Goal: Task Accomplishment & Management: Manage account settings

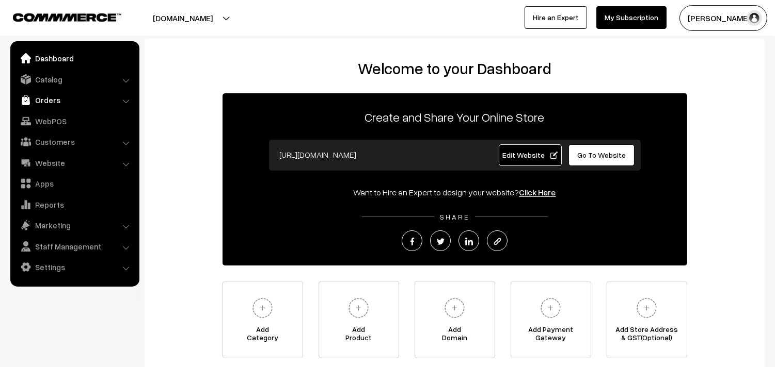
drag, startPoint x: 0, startPoint y: 0, endPoint x: 64, endPoint y: 96, distance: 115.6
click at [64, 96] on link "Orders" at bounding box center [74, 100] width 123 height 19
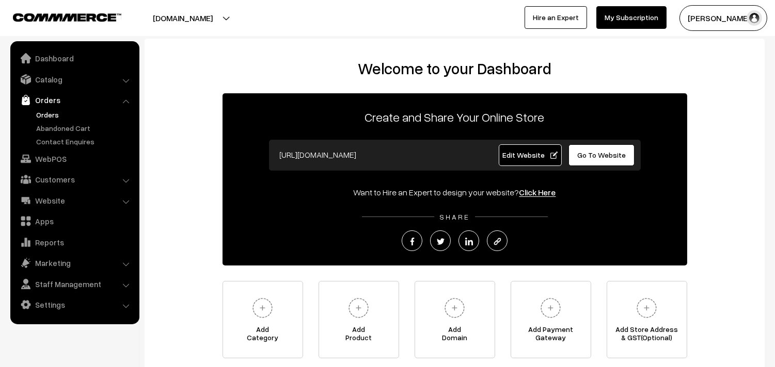
click at [48, 114] on link "Orders" at bounding box center [85, 114] width 102 height 11
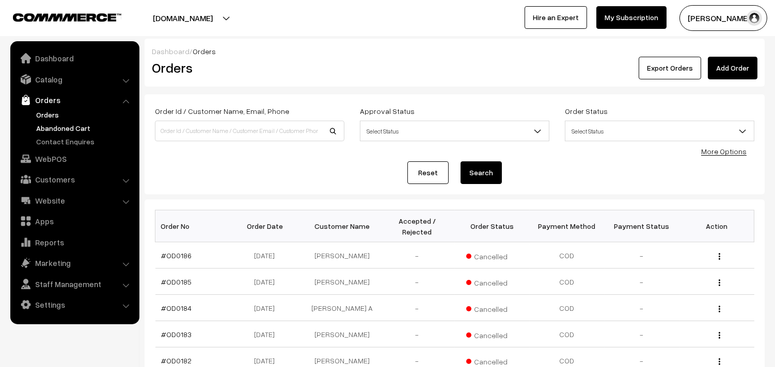
click at [57, 126] on link "Abandoned Cart" at bounding box center [85, 128] width 102 height 11
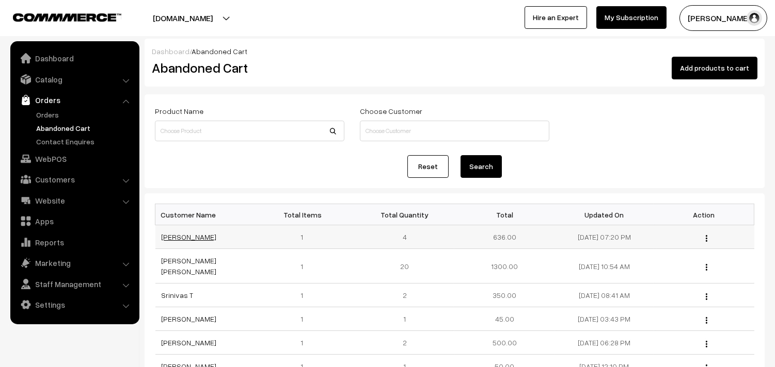
click at [191, 240] on link "[PERSON_NAME]" at bounding box center [189, 237] width 55 height 9
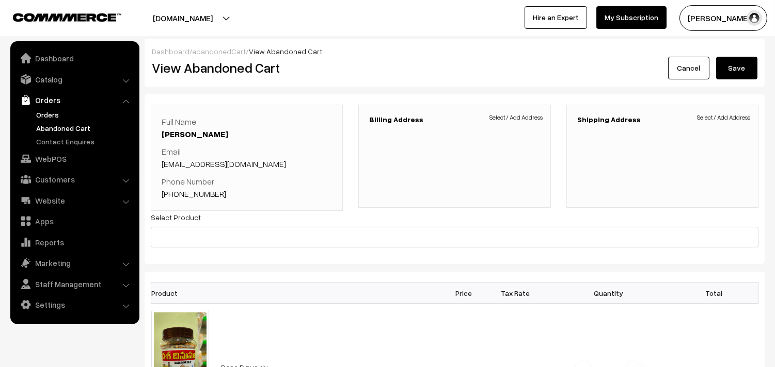
click at [43, 115] on link "Orders" at bounding box center [85, 114] width 102 height 11
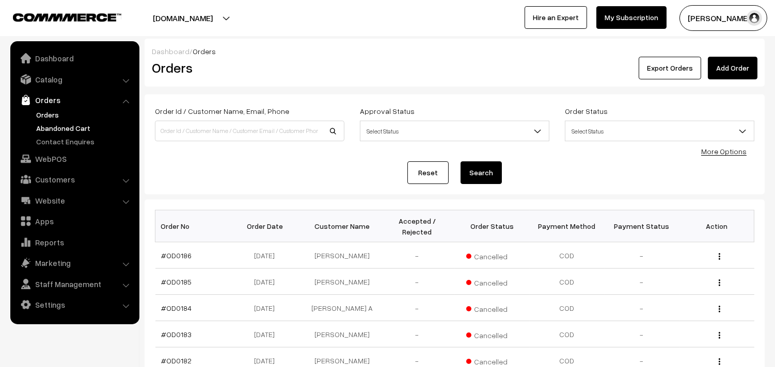
click at [54, 128] on link "Abandoned Cart" at bounding box center [85, 128] width 102 height 11
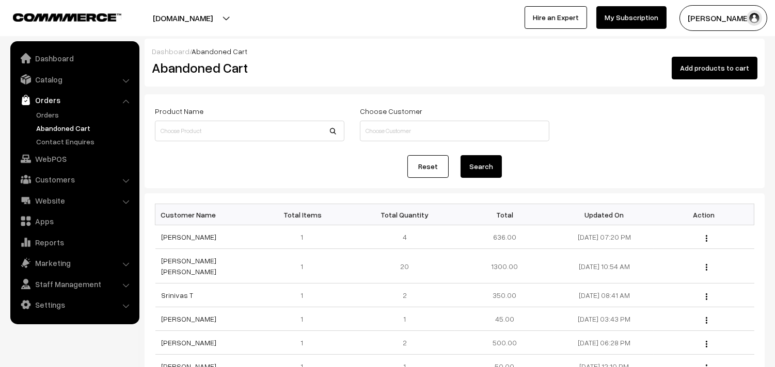
click at [704, 21] on button "[PERSON_NAME]" at bounding box center [723, 18] width 88 height 26
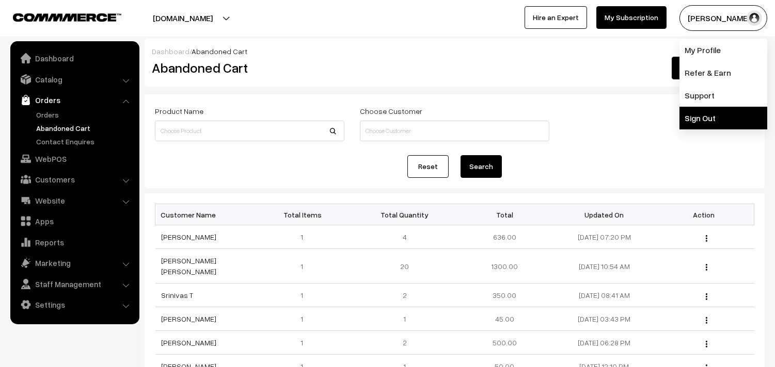
click at [695, 120] on link "Sign Out" at bounding box center [723, 118] width 88 height 23
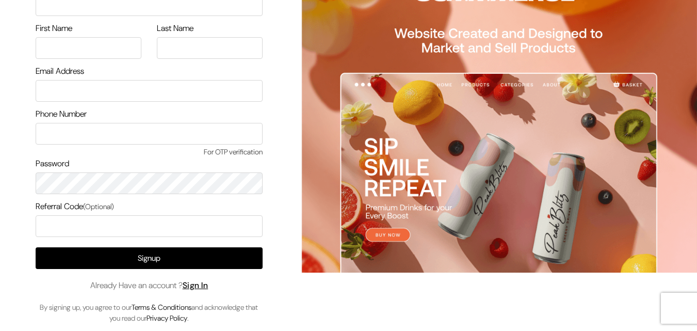
scroll to position [59, 0]
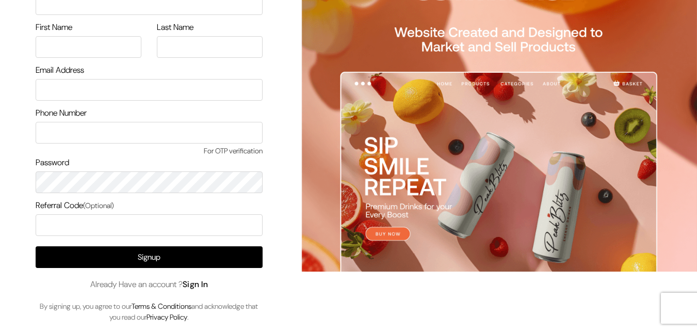
click at [204, 284] on link "Sign In" at bounding box center [196, 284] width 26 height 11
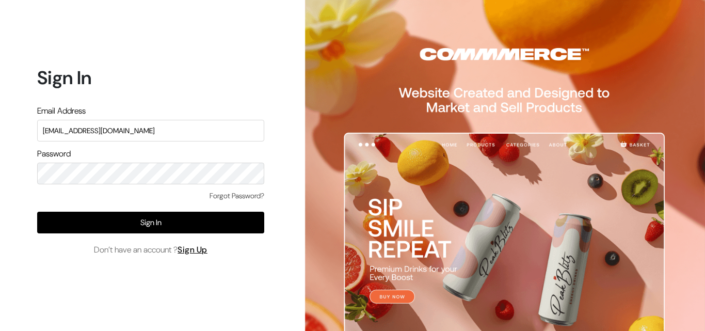
type input "uppadasarees999@gmail.com"
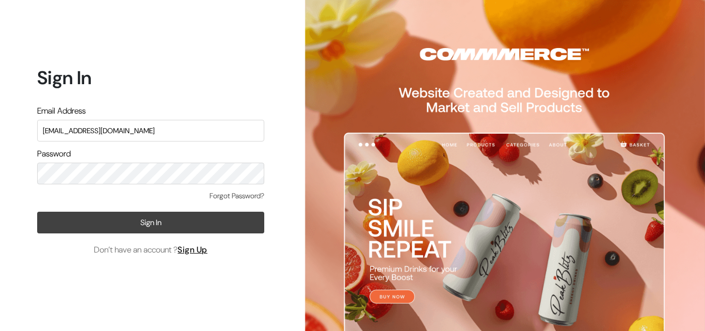
click at [122, 215] on button "Sign In" at bounding box center [150, 223] width 227 height 22
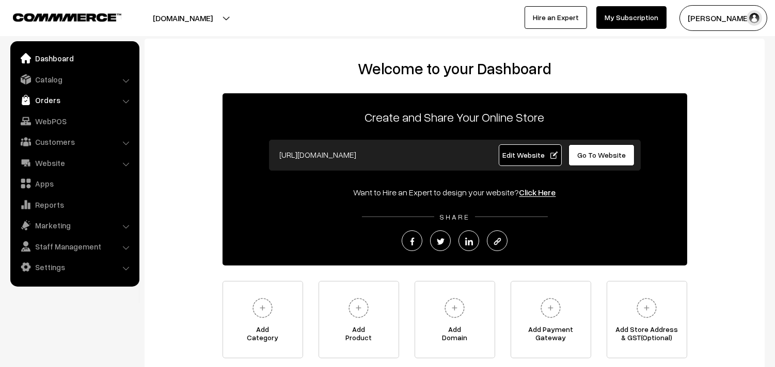
click at [52, 106] on link "Orders" at bounding box center [74, 100] width 123 height 19
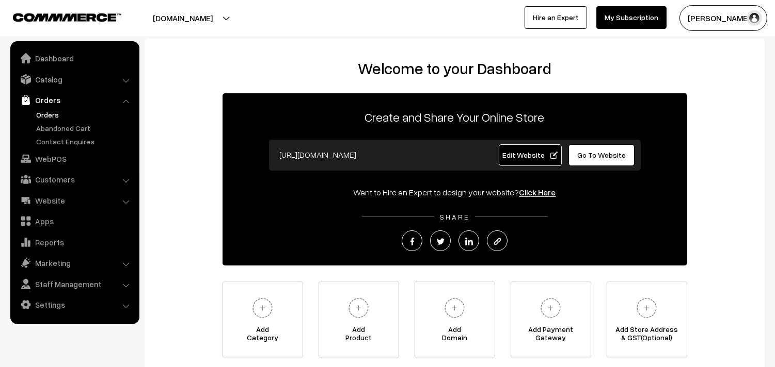
click at [49, 115] on link "Orders" at bounding box center [85, 114] width 102 height 11
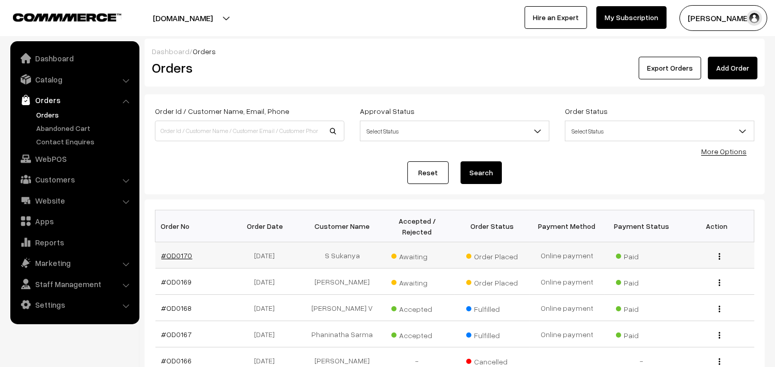
click at [167, 255] on link "#OD0170" at bounding box center [177, 255] width 31 height 9
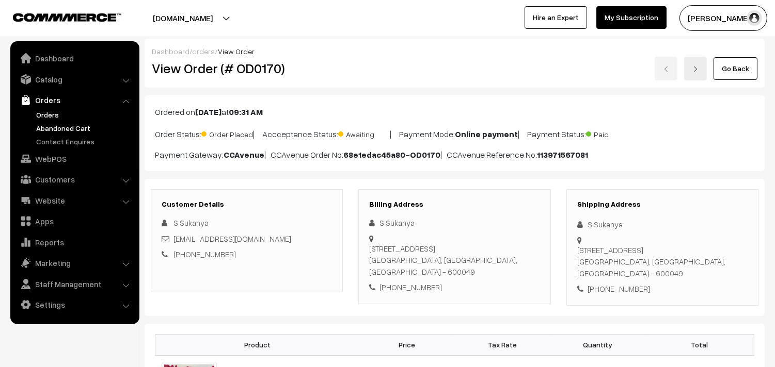
click at [57, 126] on link "Abandoned Cart" at bounding box center [85, 128] width 102 height 11
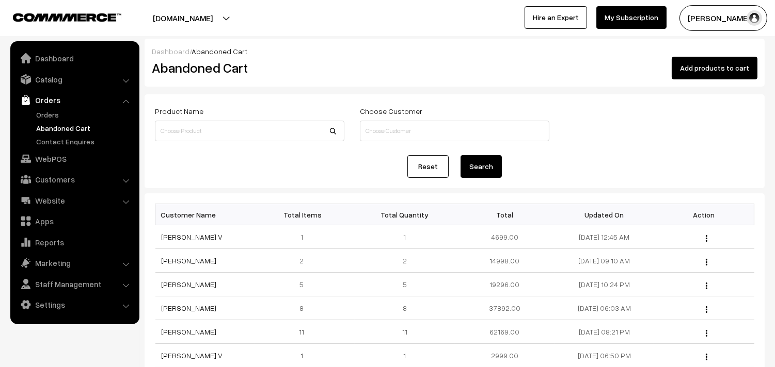
click at [56, 124] on link "Abandoned Cart" at bounding box center [85, 128] width 102 height 11
click at [49, 110] on link "Orders" at bounding box center [85, 114] width 102 height 11
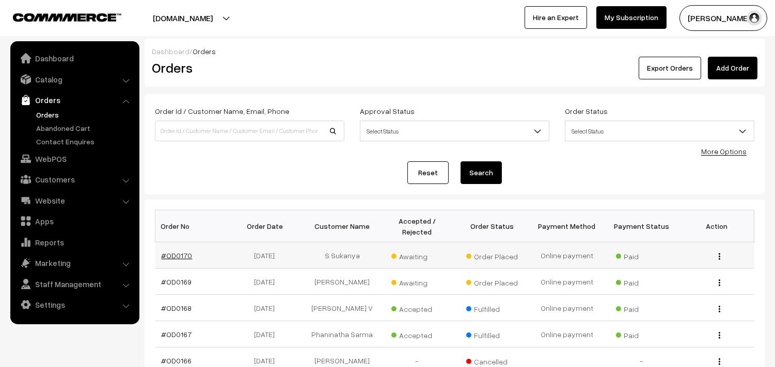
click at [169, 253] on link "#OD0170" at bounding box center [177, 255] width 31 height 9
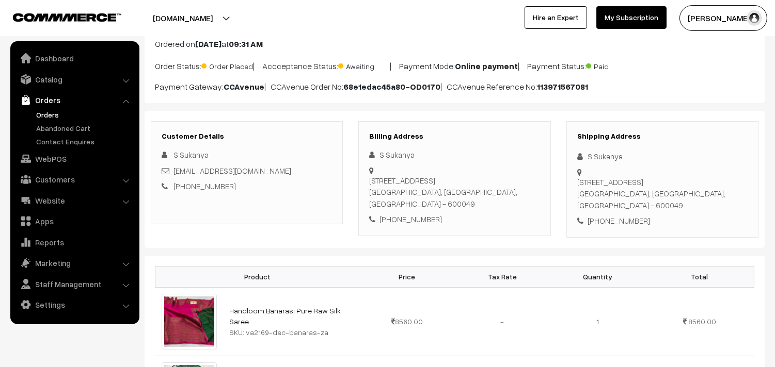
scroll to position [115, 0]
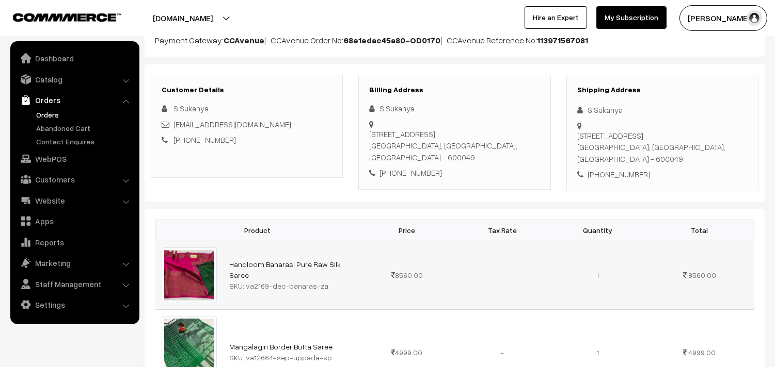
click at [256, 281] on div "SKU: va2169-dec-banaras-za" at bounding box center [291, 286] width 124 height 11
click at [244, 281] on div "SKU: va2169-dec-banaras-za" at bounding box center [291, 286] width 124 height 11
drag, startPoint x: 245, startPoint y: 281, endPoint x: 319, endPoint y: 278, distance: 74.4
click at [319, 281] on div "SKU: va2169-dec-banaras-za" at bounding box center [291, 286] width 124 height 11
copy div "va2169-dec-banaras-za"
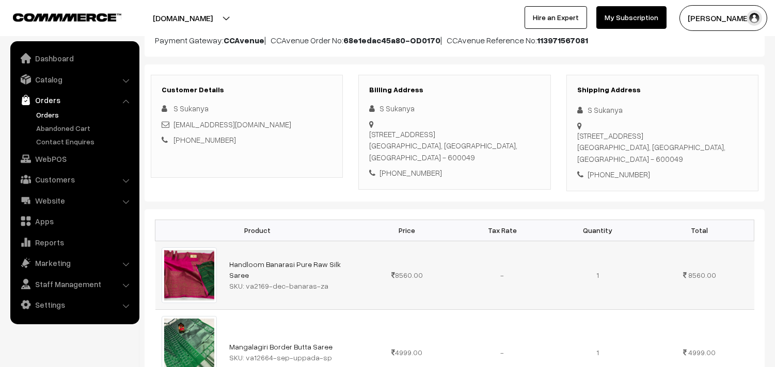
copy div "va2169-dec-banaras-za"
click at [68, 81] on link "Catalog" at bounding box center [74, 79] width 123 height 19
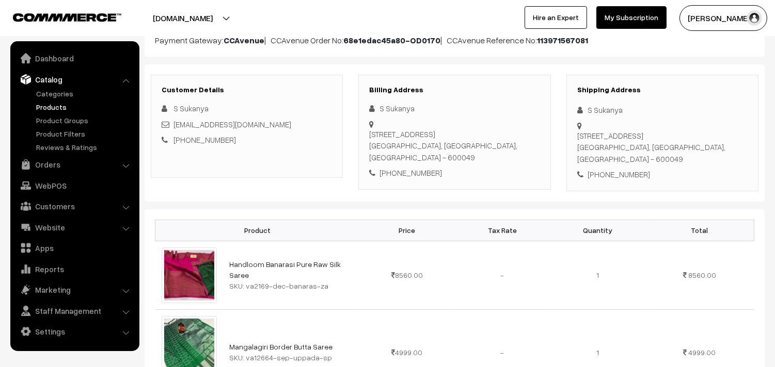
click at [57, 106] on link "Products" at bounding box center [85, 107] width 102 height 11
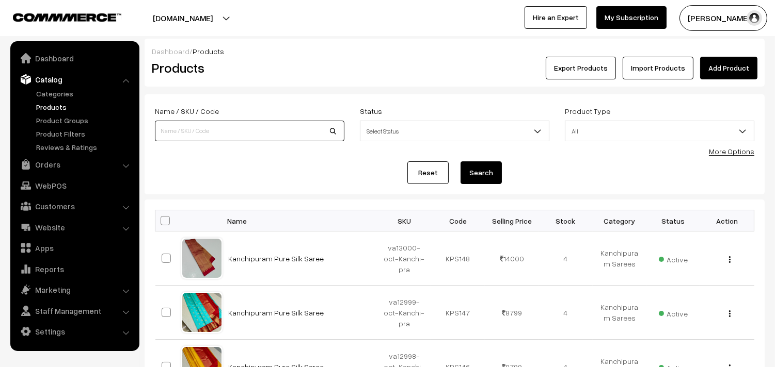
paste input "va2169-dec-banaras-za"
type input "va2169-dec-banaras-za"
click at [469, 176] on button "Search" at bounding box center [480, 173] width 41 height 23
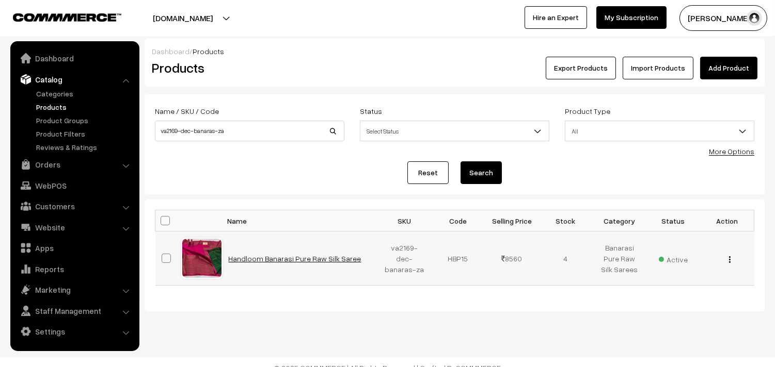
click at [292, 257] on link "Handloom Banarasi Pure Raw Silk Saree" at bounding box center [295, 258] width 133 height 9
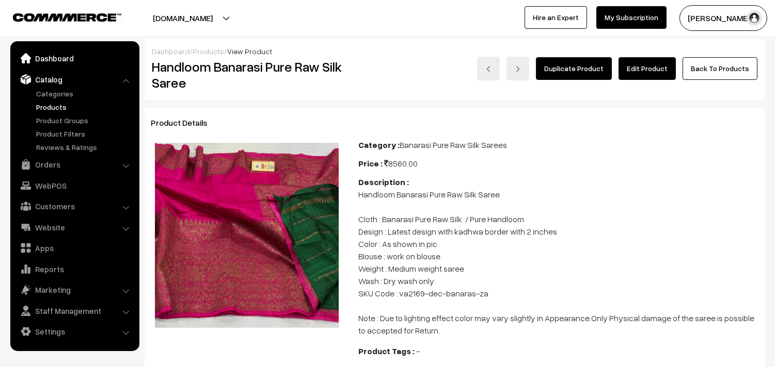
click at [50, 59] on link "Dashboard" at bounding box center [74, 58] width 123 height 19
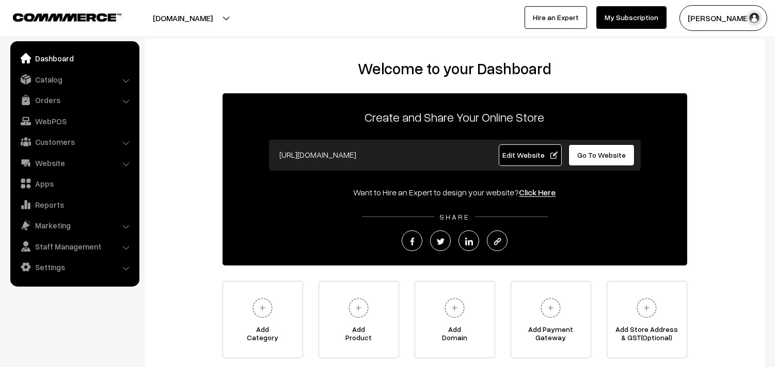
click at [50, 98] on link "Orders" at bounding box center [74, 100] width 123 height 19
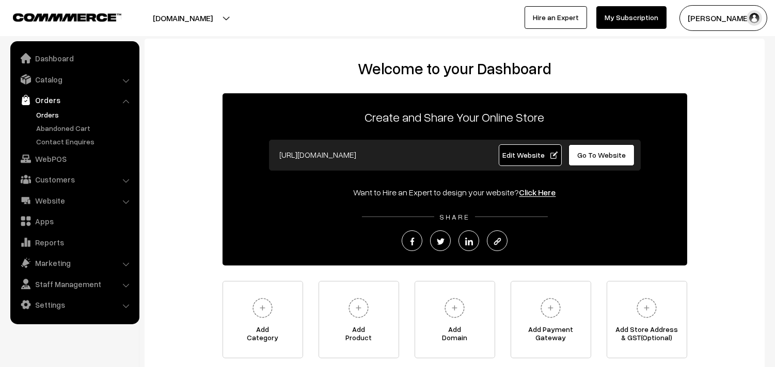
click at [53, 112] on link "Orders" at bounding box center [85, 114] width 102 height 11
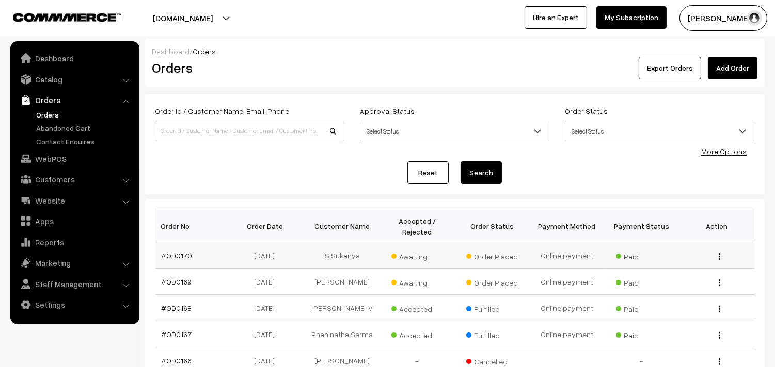
click at [173, 253] on link "#OD0170" at bounding box center [177, 255] width 31 height 9
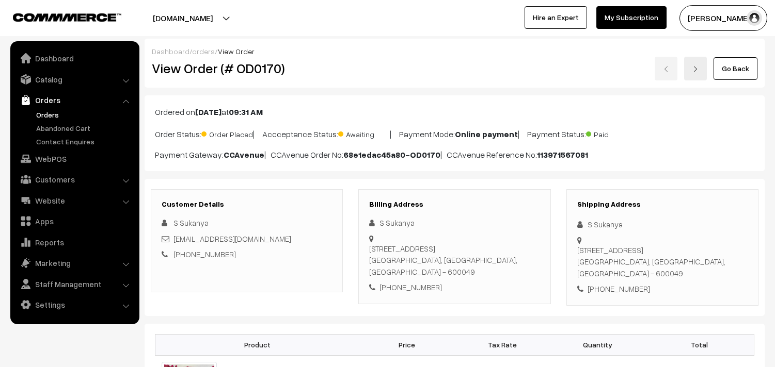
scroll to position [229, 0]
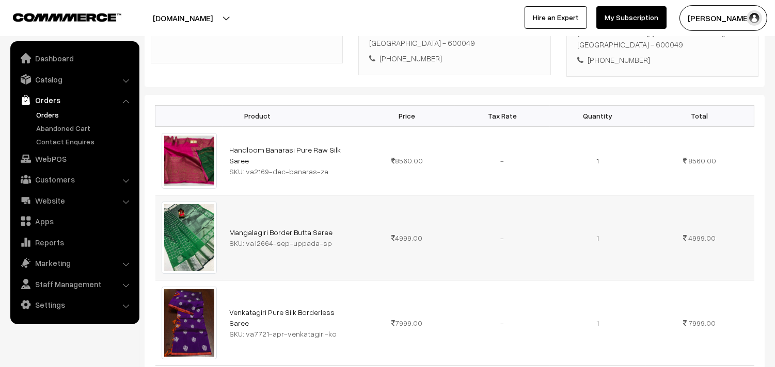
click at [246, 245] on div "SKU: va12664-sep-uppada-sp" at bounding box center [291, 243] width 124 height 11
drag, startPoint x: 246, startPoint y: 245, endPoint x: 322, endPoint y: 245, distance: 75.9
click at [322, 245] on div "SKU: va12664-sep-uppada-sp" at bounding box center [291, 243] width 124 height 11
copy div "va12664-sep-uppada-sp"
click at [51, 82] on link "Catalog" at bounding box center [74, 79] width 123 height 19
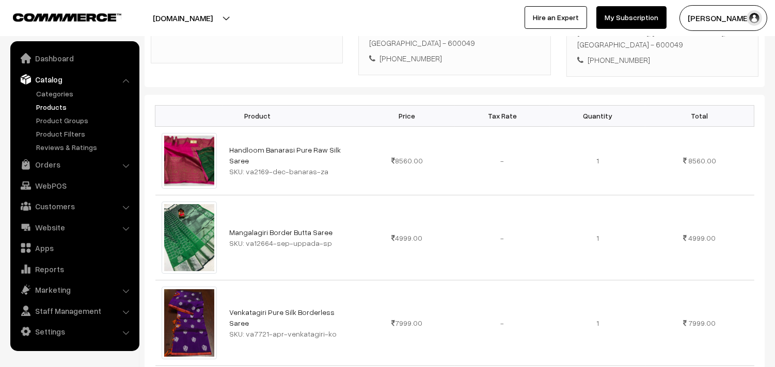
click at [55, 108] on link "Products" at bounding box center [85, 107] width 102 height 11
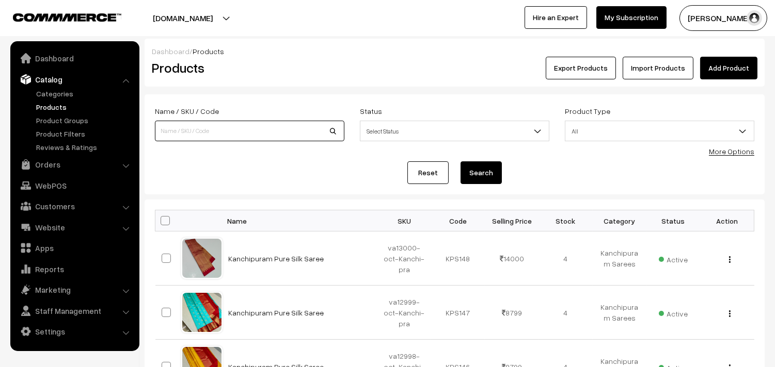
paste input "va12664-sep-uppada-sp"
type input "va12664-sep-uppada-sp"
click at [482, 172] on button "Search" at bounding box center [480, 173] width 41 height 23
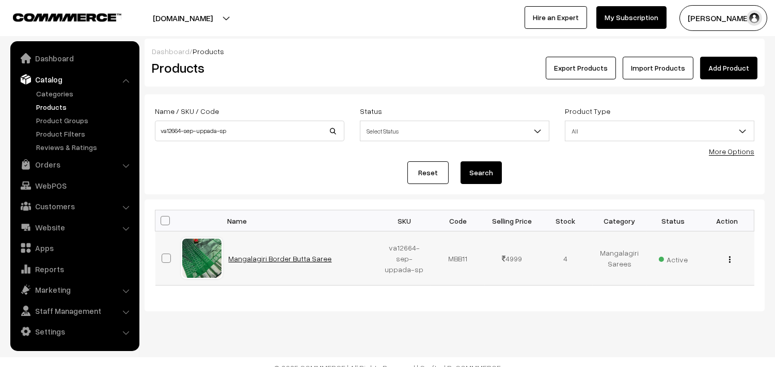
click at [294, 257] on link "Mangalagiri Border Butta Saree" at bounding box center [280, 258] width 103 height 9
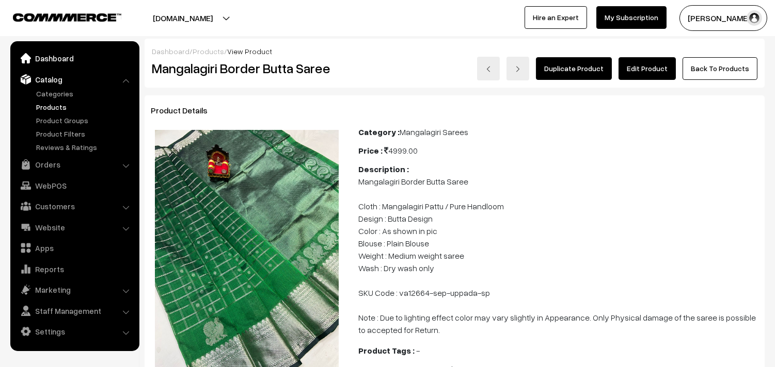
click at [48, 58] on link "Dashboard" at bounding box center [74, 58] width 123 height 19
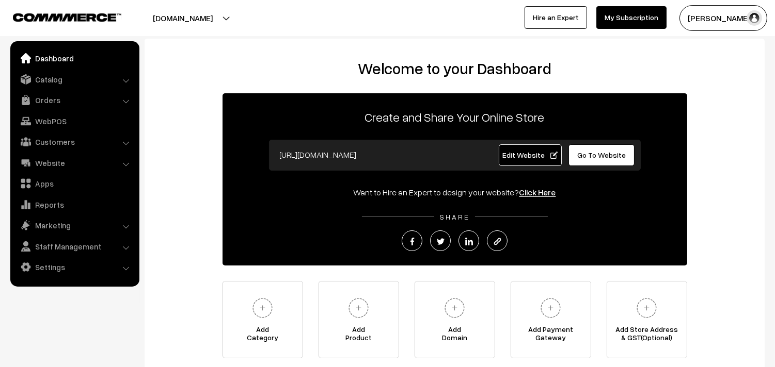
click at [45, 97] on link "Orders" at bounding box center [74, 100] width 123 height 19
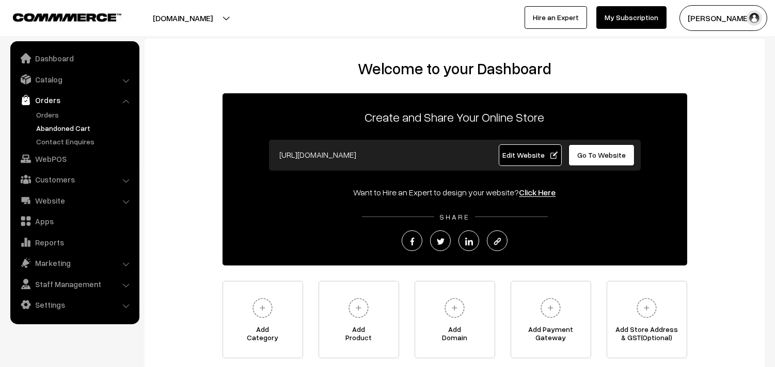
click at [43, 127] on link "Abandoned Cart" at bounding box center [85, 128] width 102 height 11
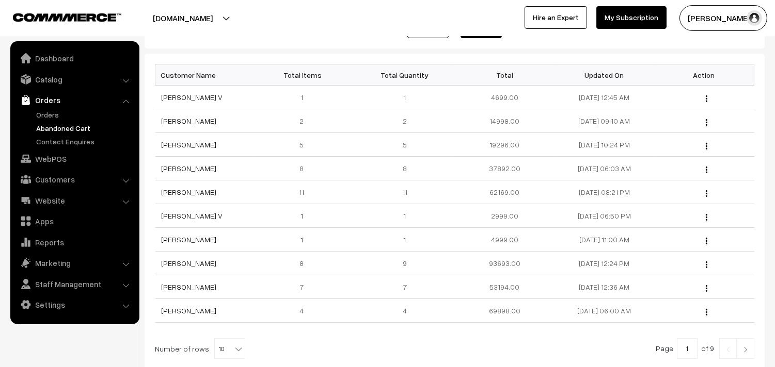
scroll to position [54, 0]
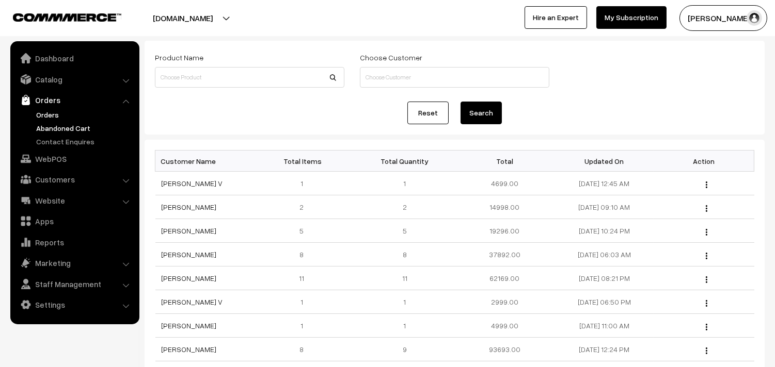
click at [45, 116] on link "Orders" at bounding box center [85, 114] width 102 height 11
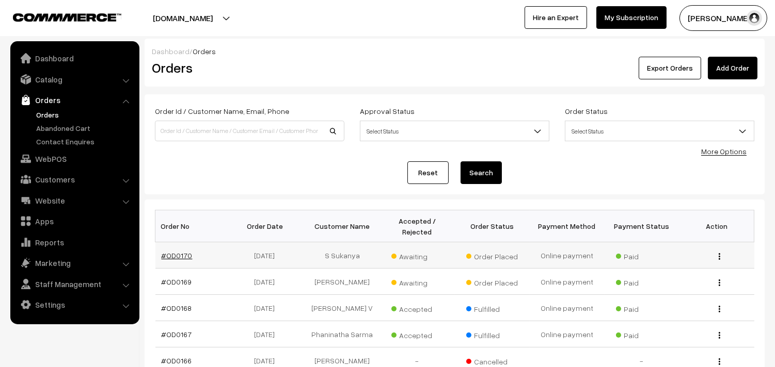
click at [172, 255] on link "#OD0170" at bounding box center [177, 255] width 31 height 9
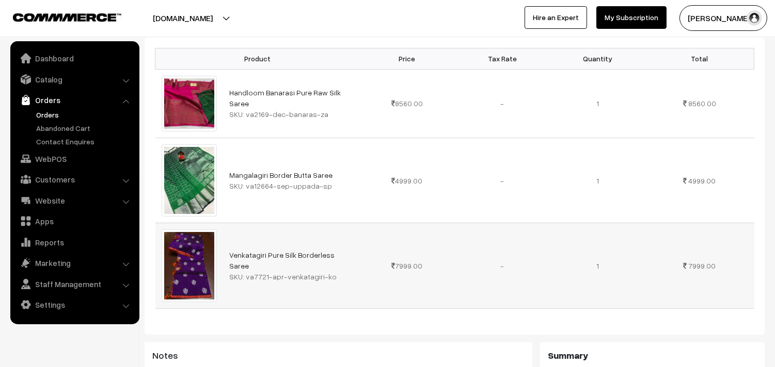
scroll to position [286, 0]
drag, startPoint x: 245, startPoint y: 271, endPoint x: 333, endPoint y: 272, distance: 87.7
click at [333, 272] on div "SKU: va7721-apr-venkatagiri-ko" at bounding box center [291, 276] width 124 height 11
copy div "va7721-apr-venkatagiri-ko"
click at [62, 83] on link "Catalog" at bounding box center [74, 79] width 123 height 19
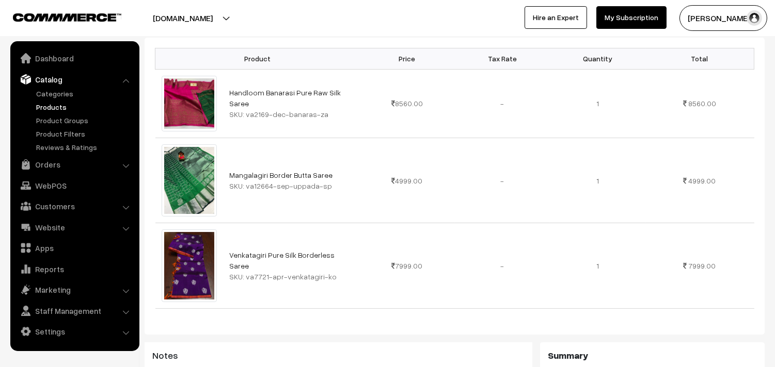
click at [54, 105] on link "Products" at bounding box center [85, 107] width 102 height 11
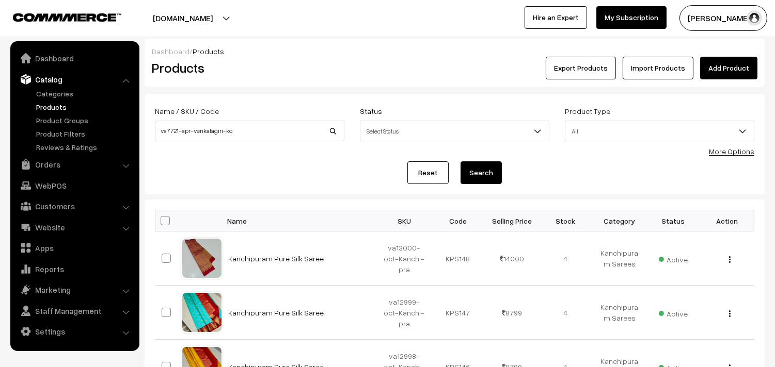
type input "va7721-apr-venkatagiri-ko"
click at [488, 173] on button "Search" at bounding box center [480, 173] width 41 height 23
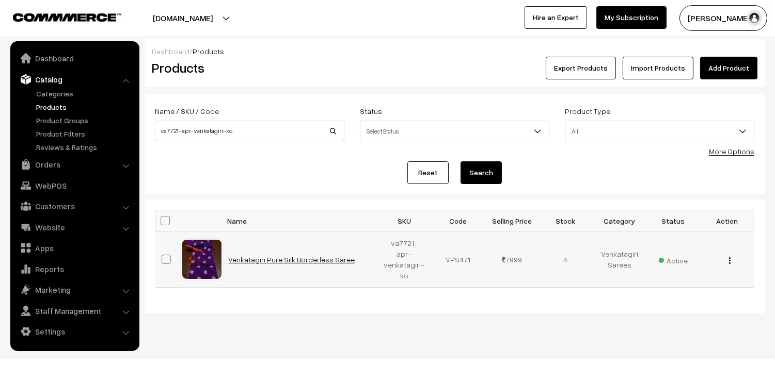
click at [286, 256] on link "Venkatagiri Pure Silk Borderless Saree" at bounding box center [292, 259] width 126 height 9
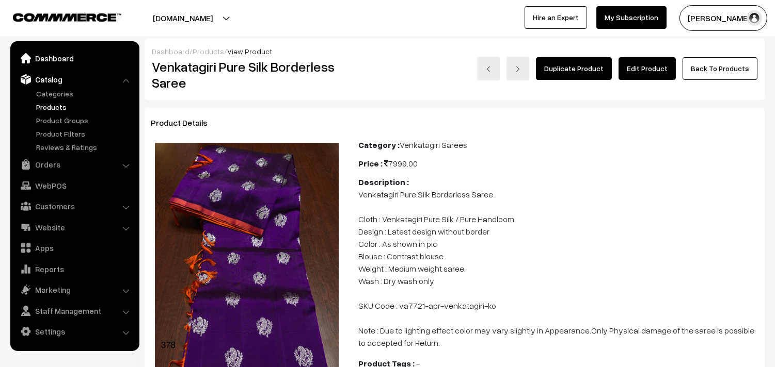
click at [53, 59] on link "Dashboard" at bounding box center [74, 58] width 123 height 19
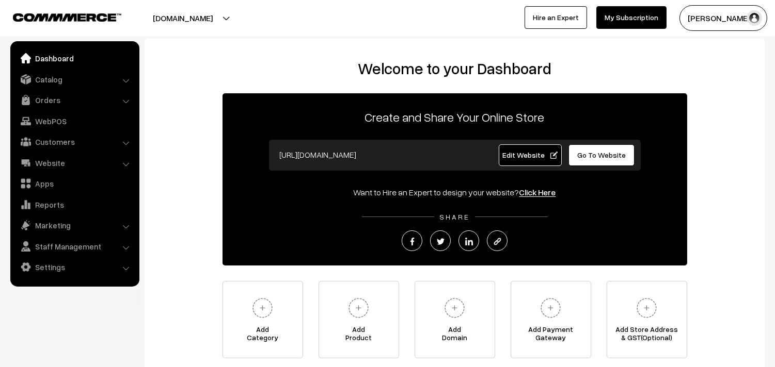
click at [50, 101] on link "Orders" at bounding box center [74, 100] width 123 height 19
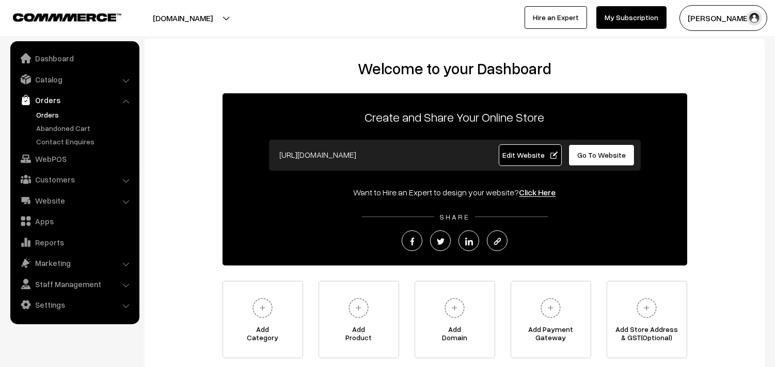
click at [53, 112] on link "Orders" at bounding box center [85, 114] width 102 height 11
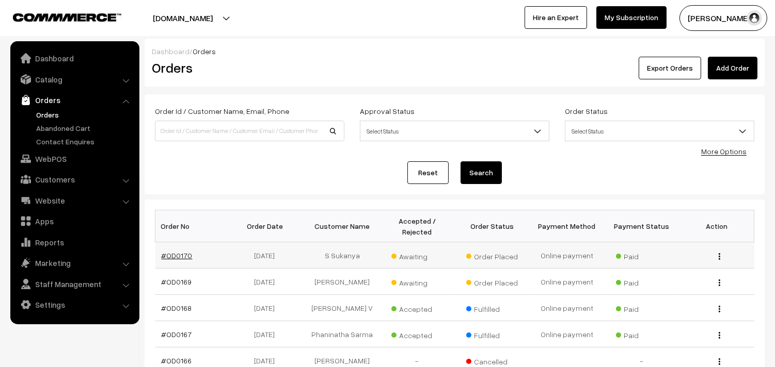
click at [179, 255] on link "#OD0170" at bounding box center [177, 255] width 31 height 9
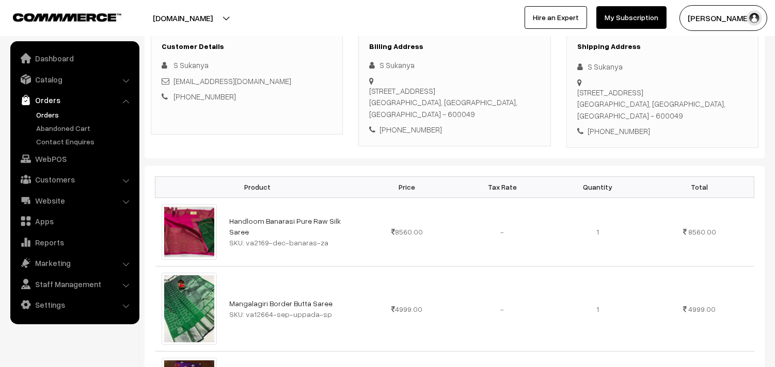
scroll to position [172, 0]
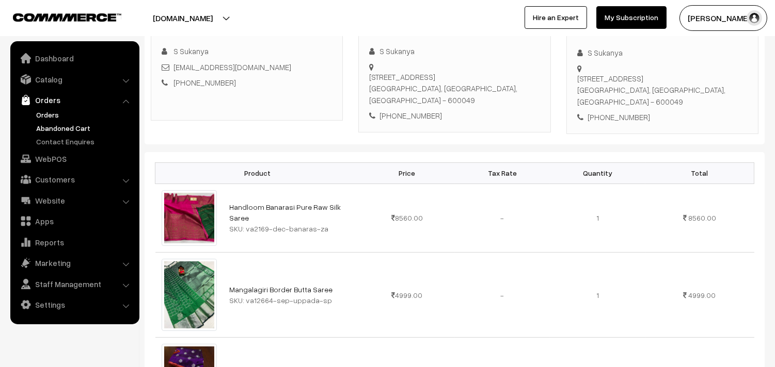
click at [51, 125] on link "Abandoned Cart" at bounding box center [85, 128] width 102 height 11
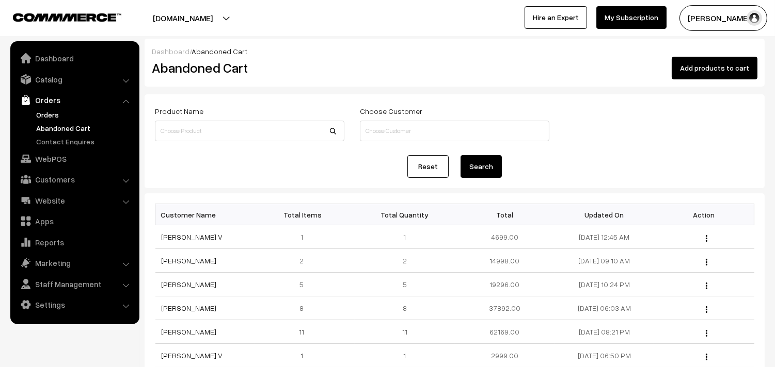
click at [47, 114] on link "Orders" at bounding box center [85, 114] width 102 height 11
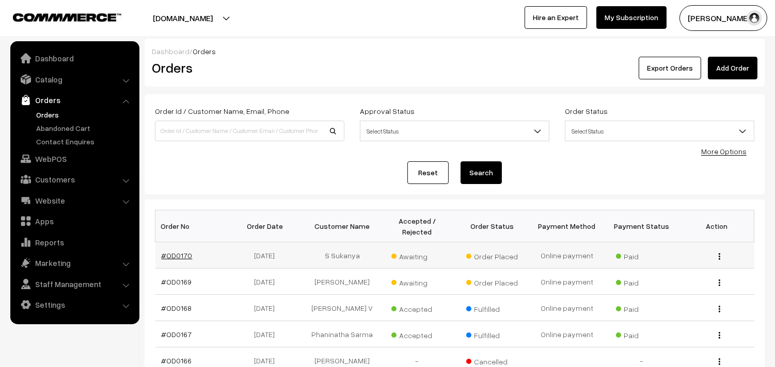
click at [171, 258] on link "#OD0170" at bounding box center [177, 255] width 31 height 9
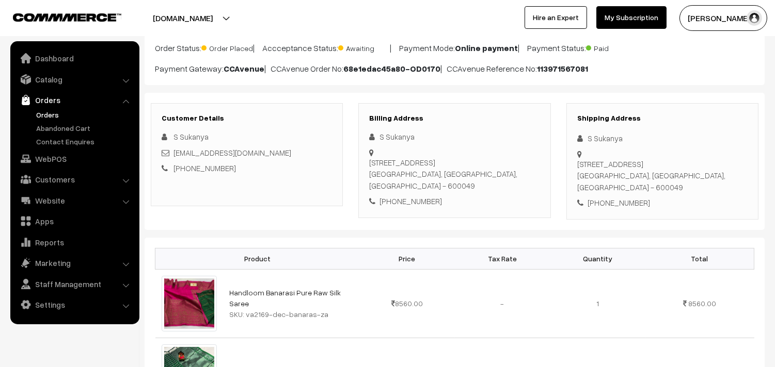
scroll to position [115, 0]
